Goal: Task Accomplishment & Management: Complete application form

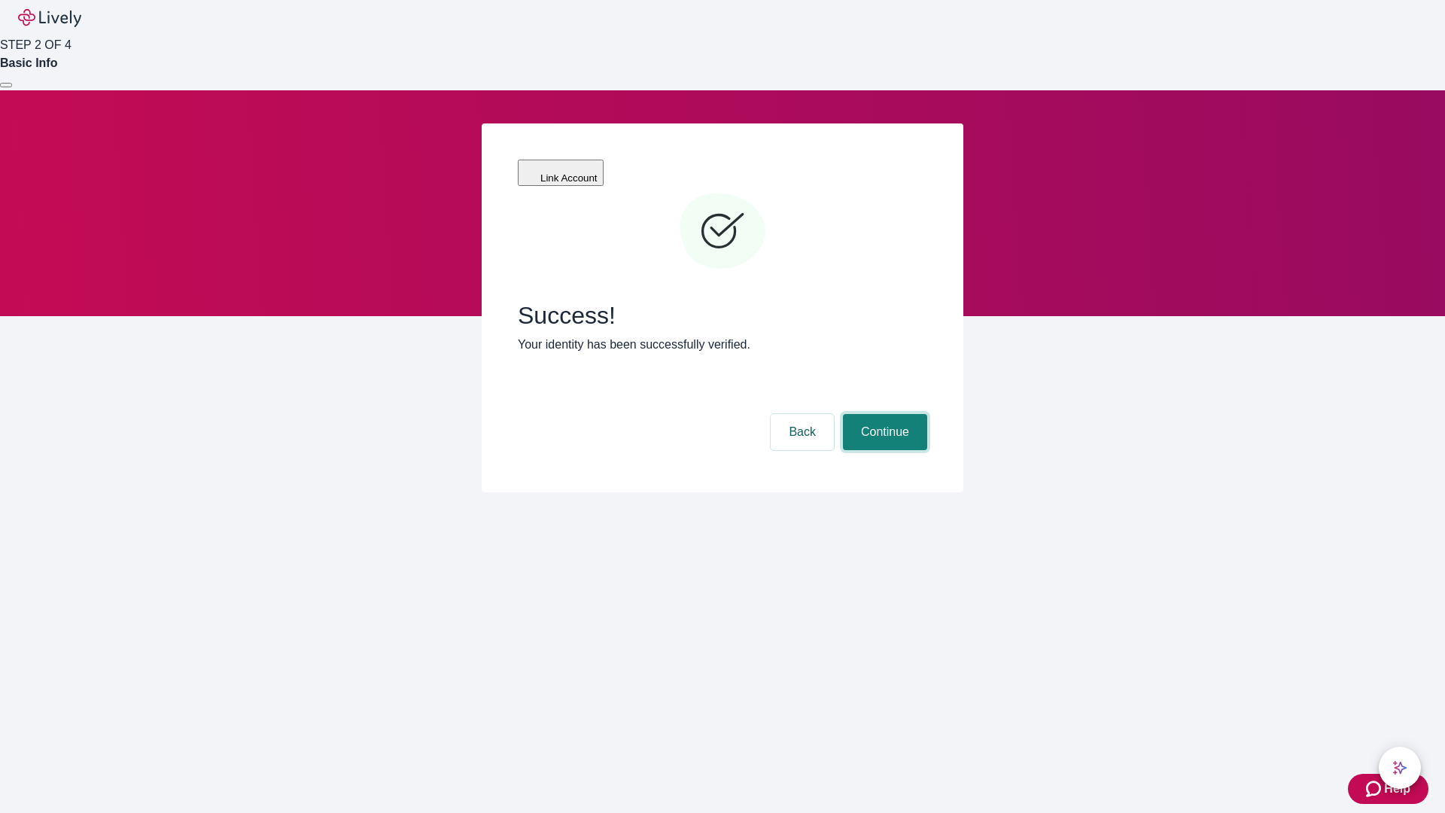
click at [883, 414] on button "Continue" at bounding box center [885, 432] width 84 height 36
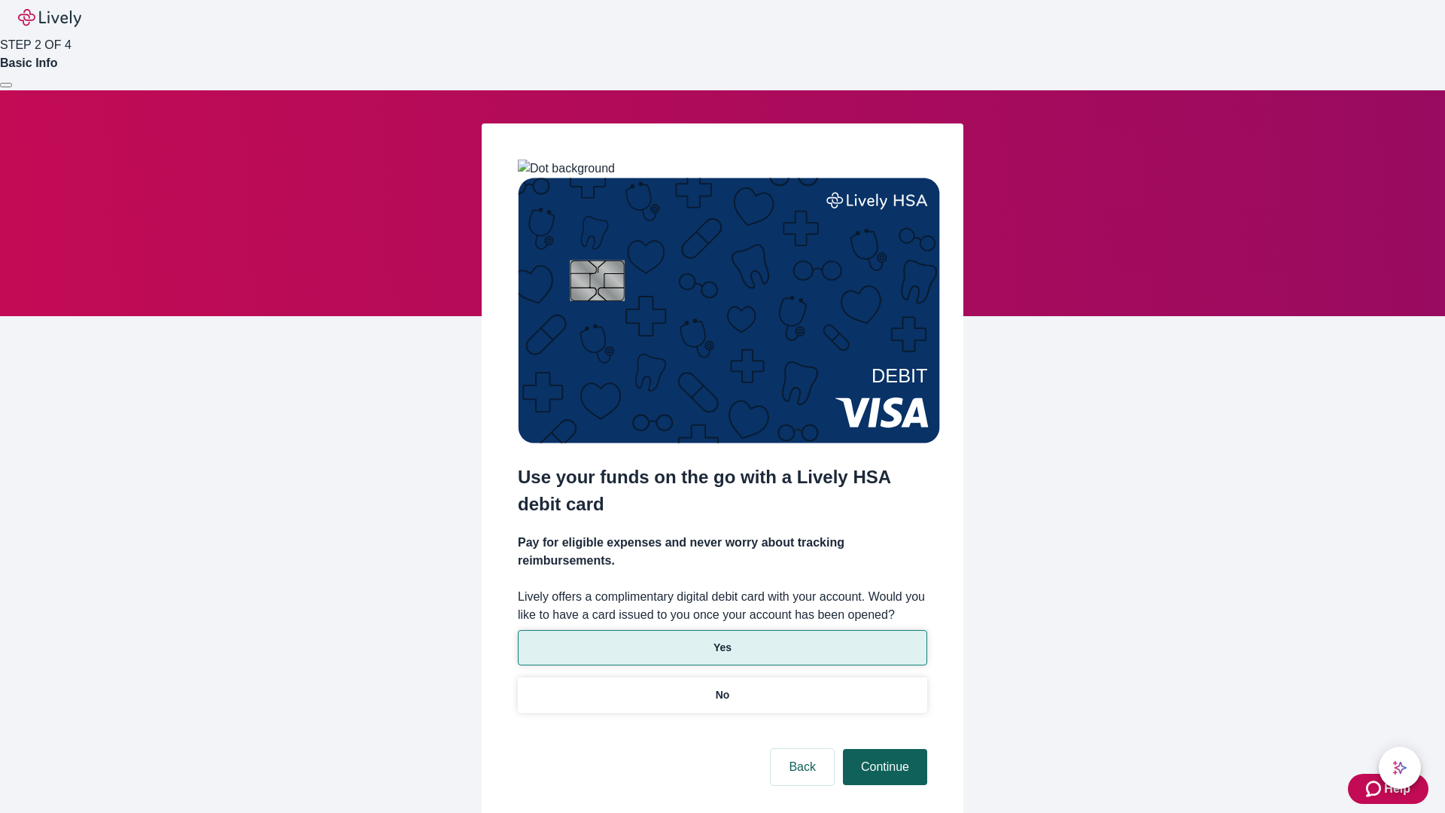
click at [722, 640] on p "Yes" at bounding box center [723, 648] width 18 height 16
click at [883, 749] on button "Continue" at bounding box center [885, 767] width 84 height 36
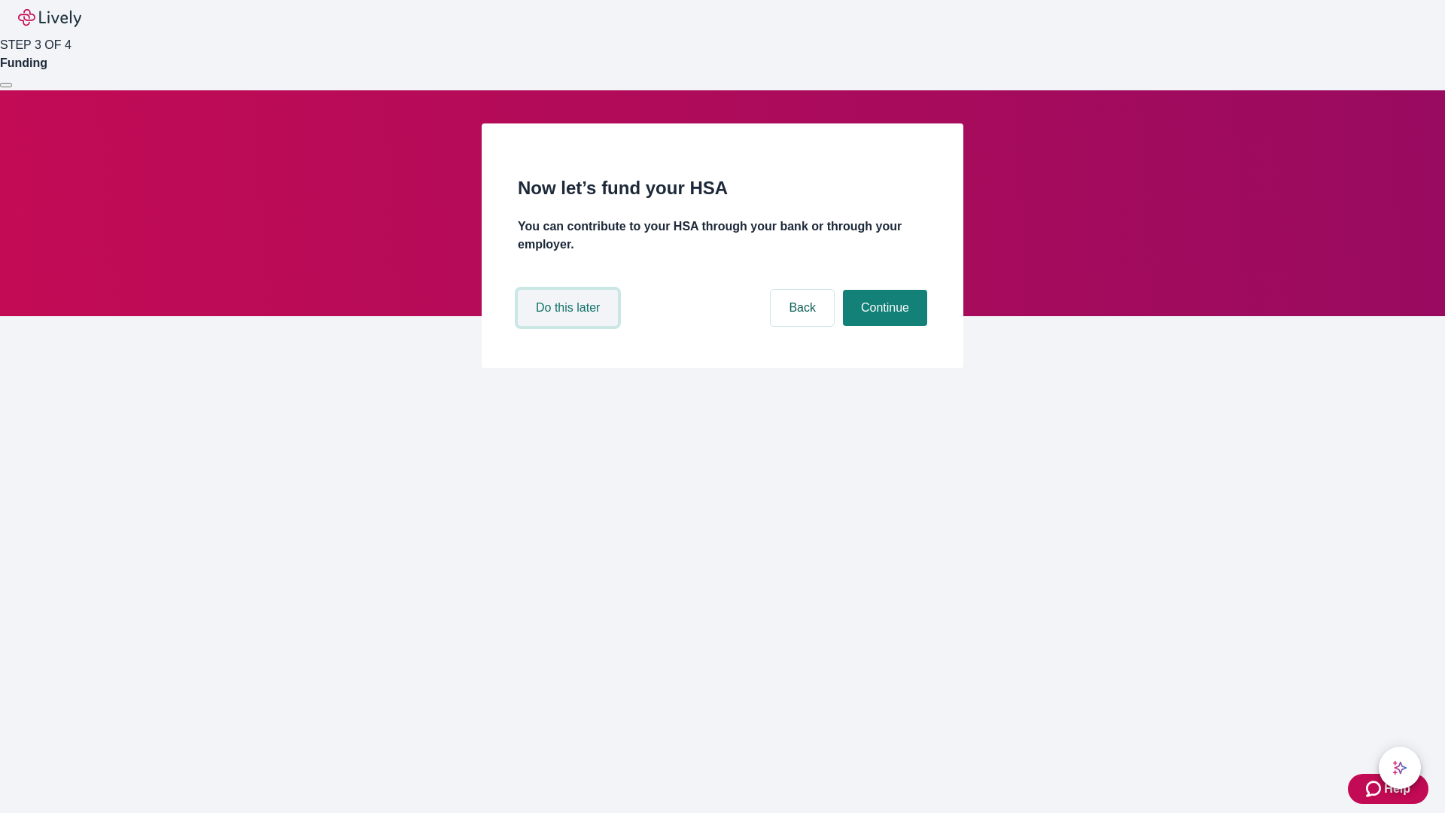
click at [570, 326] on button "Do this later" at bounding box center [568, 308] width 100 height 36
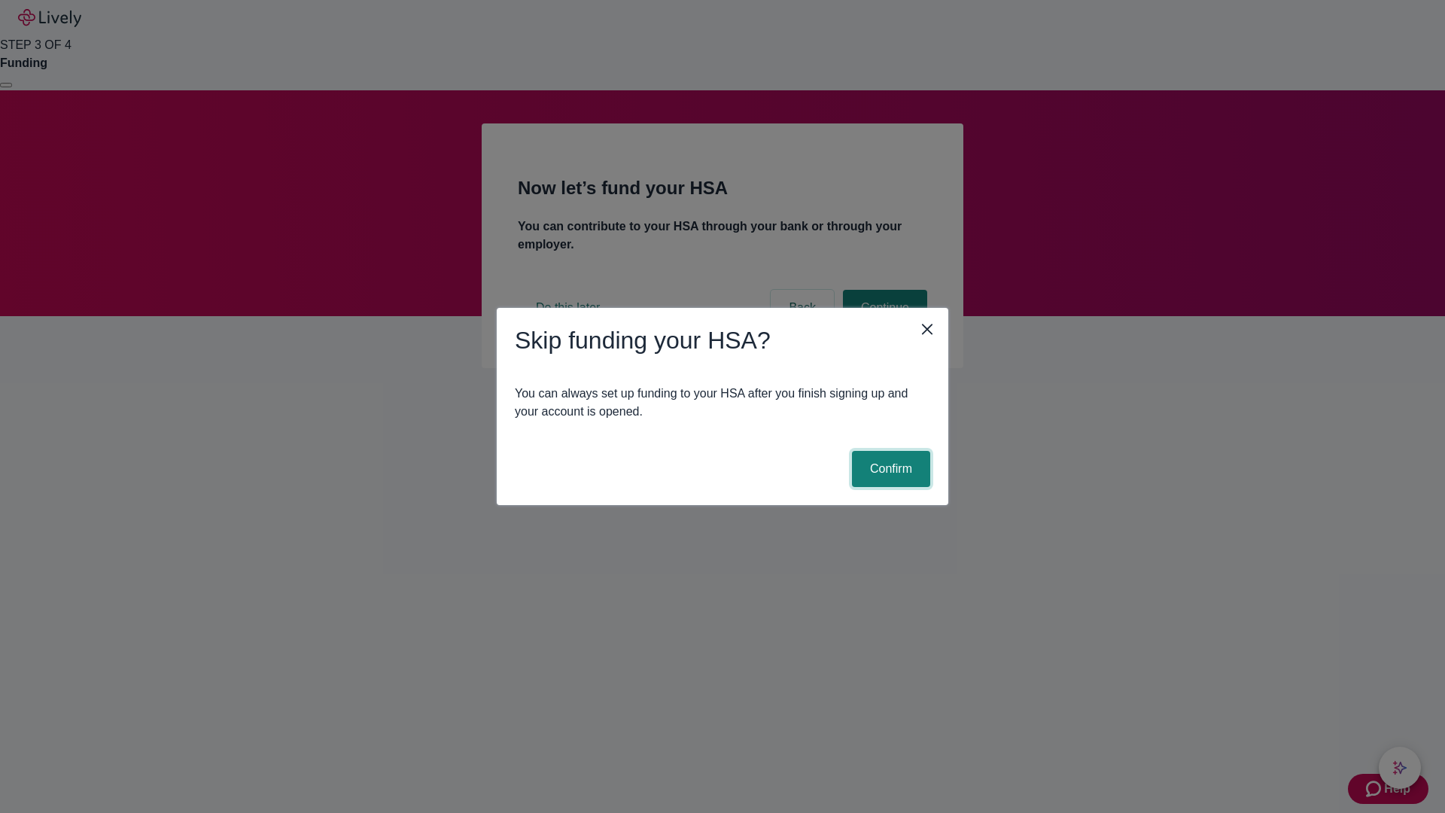
click at [889, 469] on button "Confirm" at bounding box center [891, 469] width 78 height 36
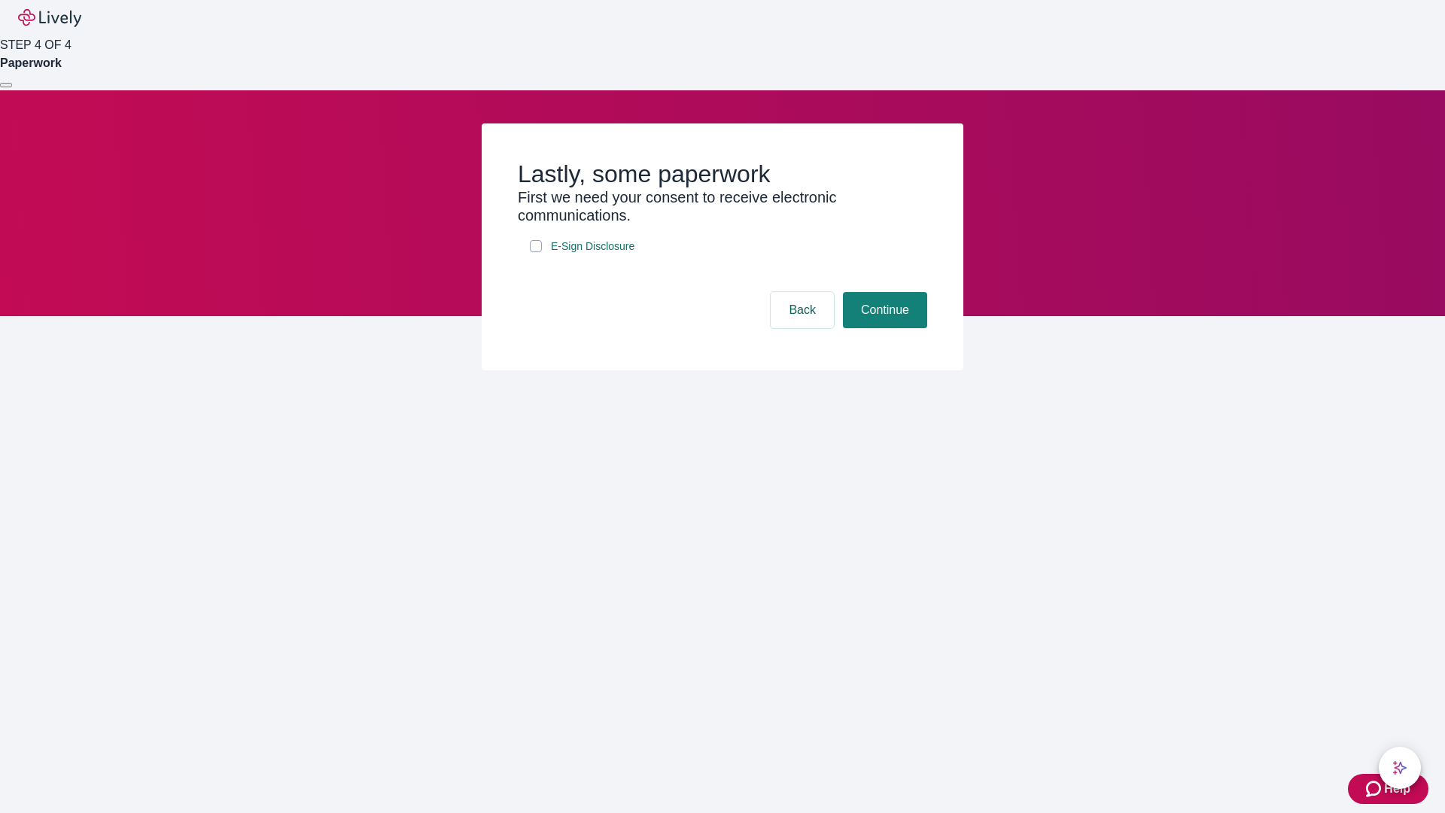
click at [536, 252] on input "E-Sign Disclosure" at bounding box center [536, 246] width 12 height 12
checkbox input "true"
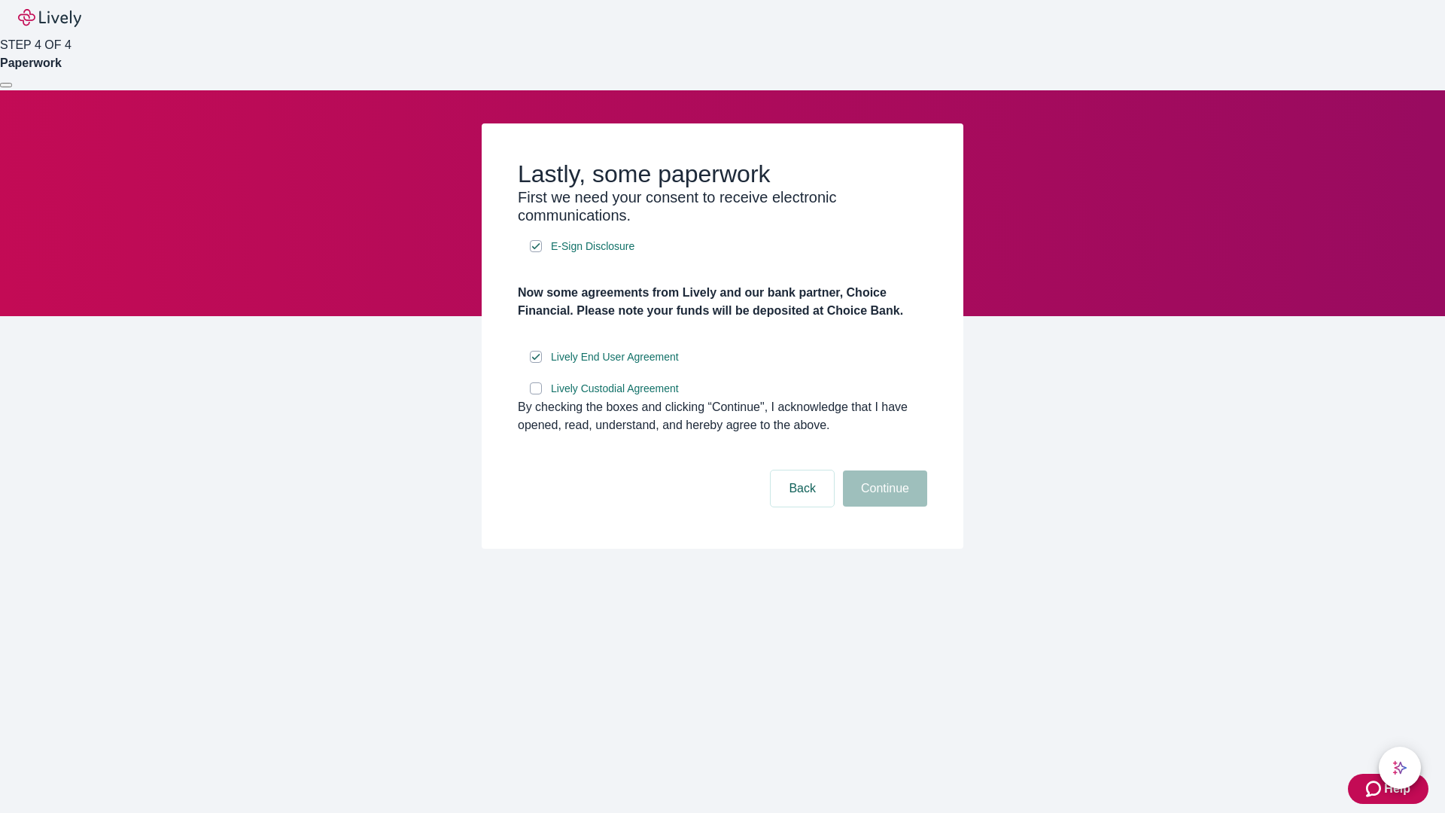
click at [536, 394] on input "Lively Custodial Agreement" at bounding box center [536, 388] width 12 height 12
checkbox input "true"
click at [883, 507] on button "Continue" at bounding box center [885, 489] width 84 height 36
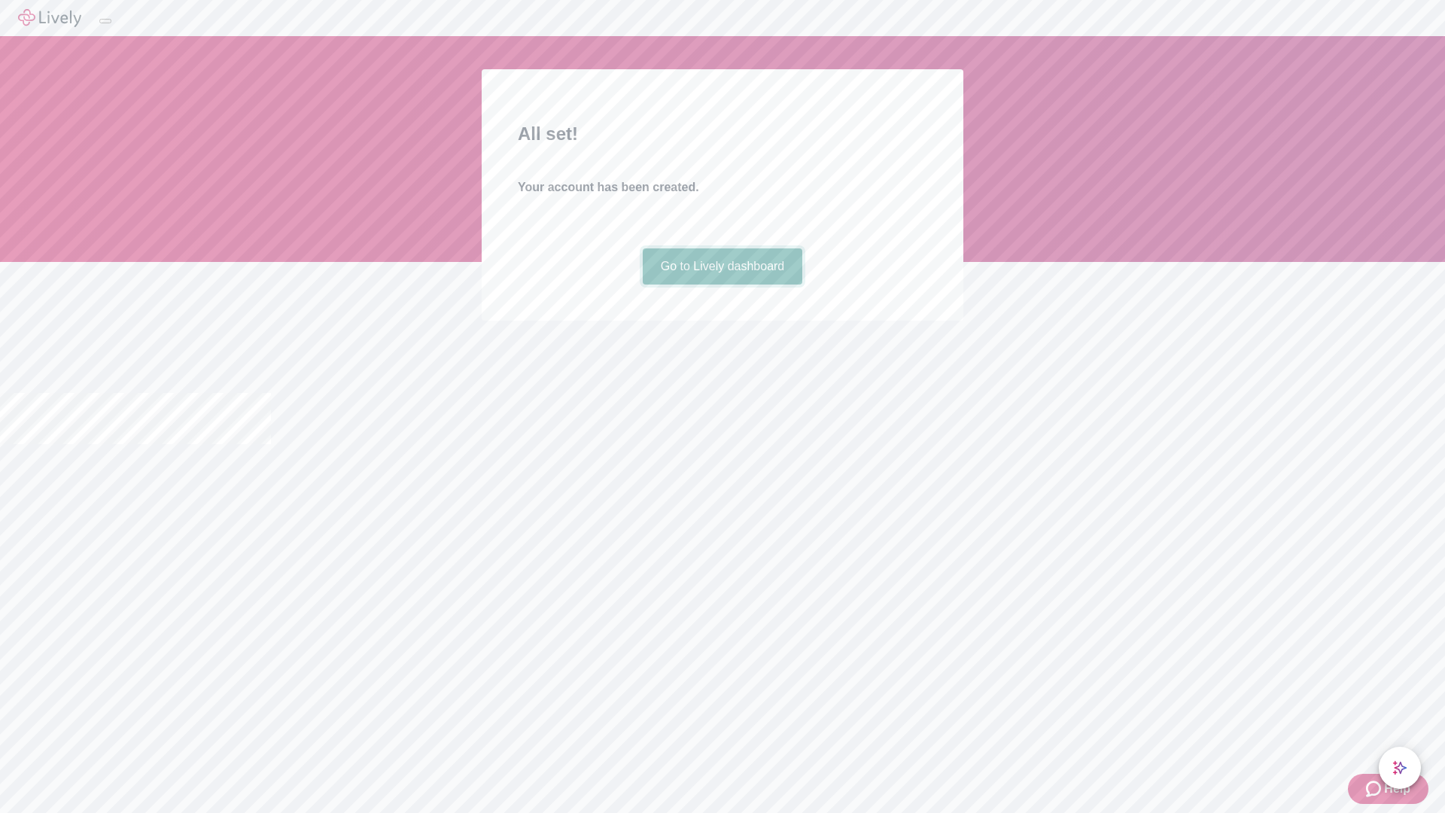
click at [722, 285] on link "Go to Lively dashboard" at bounding box center [723, 266] width 160 height 36
